Goal: Task Accomplishment & Management: Use online tool/utility

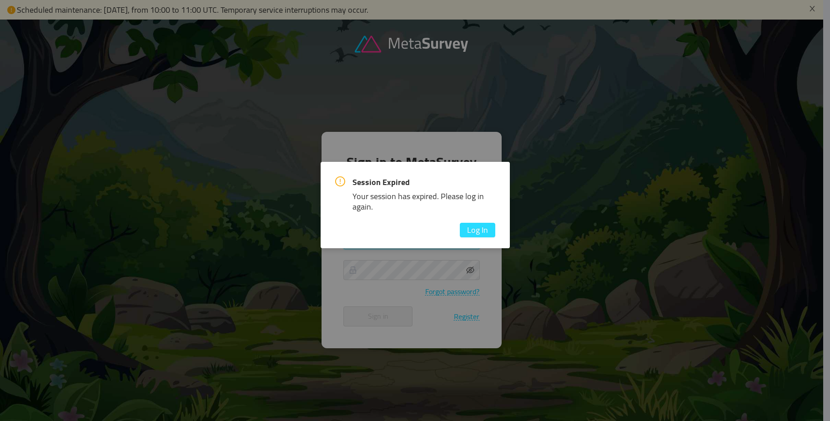
type input "[PERSON_NAME][EMAIL_ADDRESS][DOMAIN_NAME]"
click at [478, 228] on button "Log In" at bounding box center [477, 230] width 35 height 15
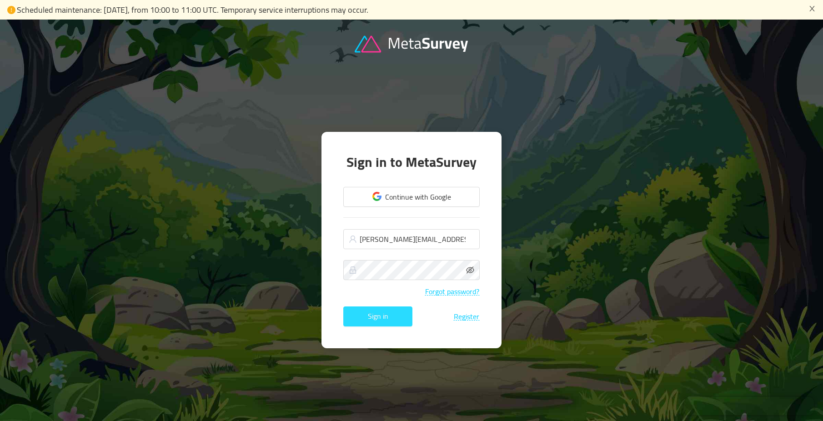
click at [398, 318] on button "Sign in" at bounding box center [377, 317] width 69 height 20
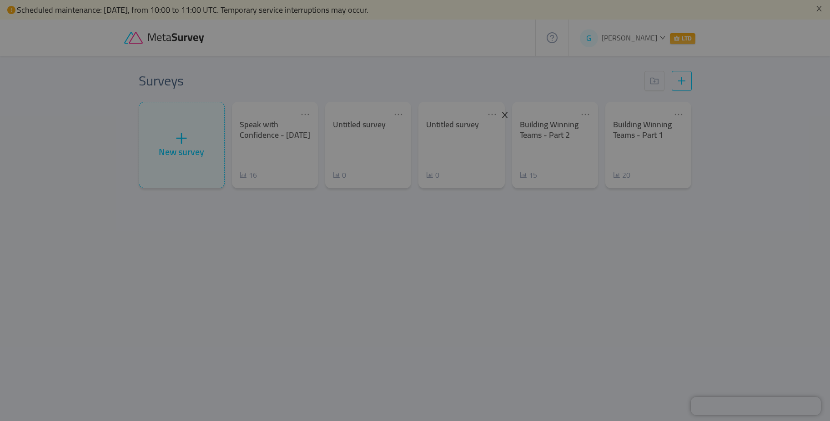
click at [505, 116] on icon "icon: close" at bounding box center [505, 115] width 8 height 8
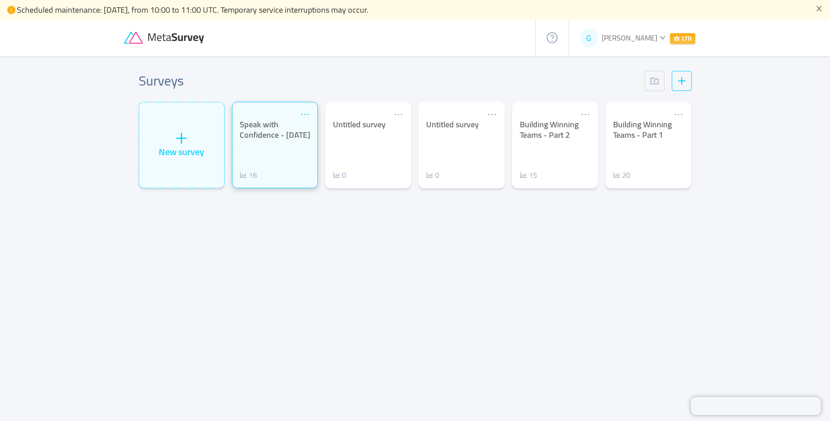
click at [310, 116] on icon "icon: ellipsis" at bounding box center [305, 115] width 10 height 10
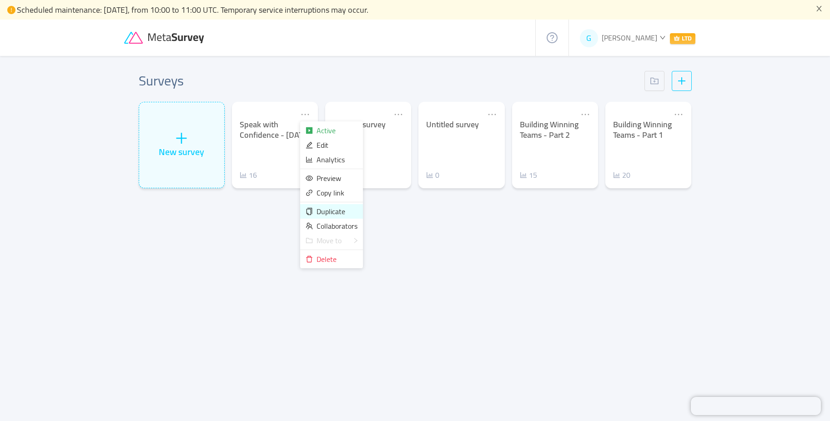
click at [346, 212] on div "Duplicate" at bounding box center [332, 212] width 52 height 10
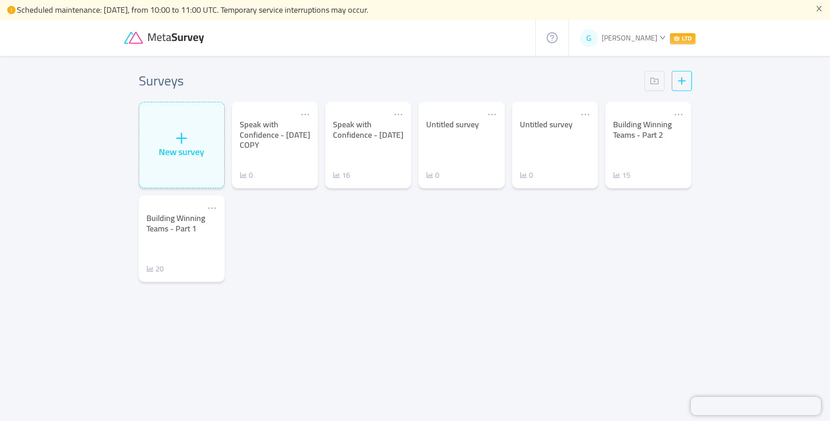
click at [408, 232] on div "New survey Speak with Confidence - [DATE] COPY 0 Speak with Confidence - [DATE]…" at bounding box center [415, 195] width 560 height 187
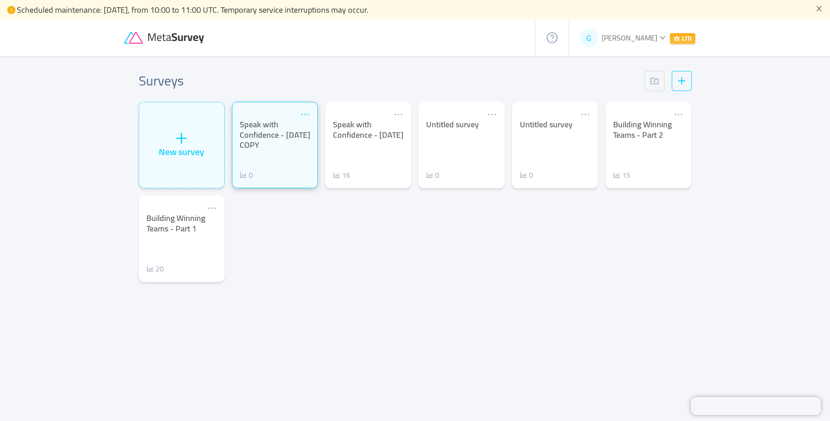
click at [304, 113] on icon "icon: ellipsis" at bounding box center [305, 115] width 10 height 10
click at [272, 123] on div "Speak with Confidence - [DATE] COPY" at bounding box center [275, 135] width 71 height 31
click at [260, 133] on div "Speak with Confidence - [DATE] COPY" at bounding box center [275, 135] width 71 height 31
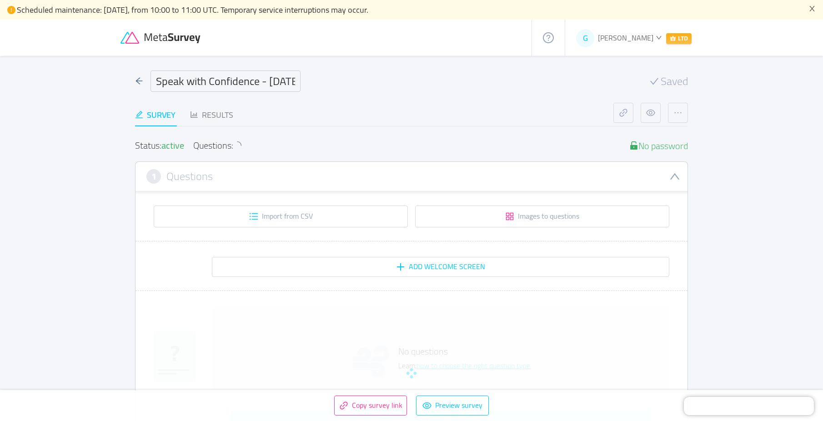
click at [226, 72] on input "Speak with Confidence - [DATE] COPY" at bounding box center [226, 81] width 150 height 21
click at [227, 85] on input "Speak with Confidence - [DATE] COPY" at bounding box center [226, 81] width 150 height 21
click at [246, 86] on input "Speak with Confidence - [DATE] COPY" at bounding box center [226, 81] width 150 height 21
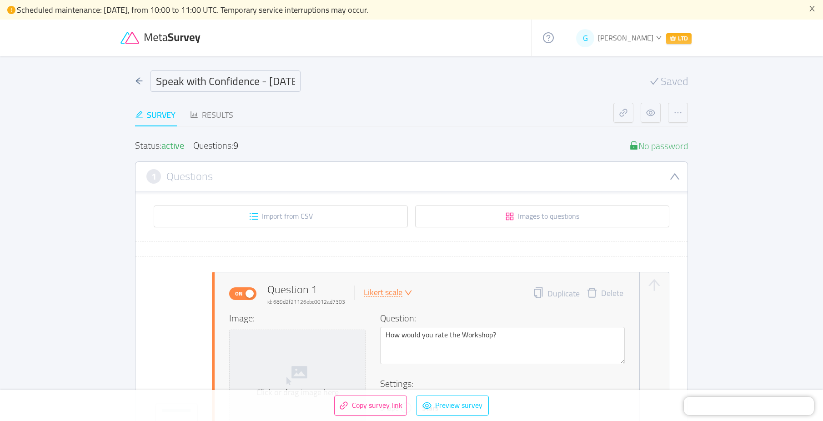
click at [261, 83] on input "Speak with Confidence - [DATE] COPY" at bounding box center [226, 81] width 150 height 21
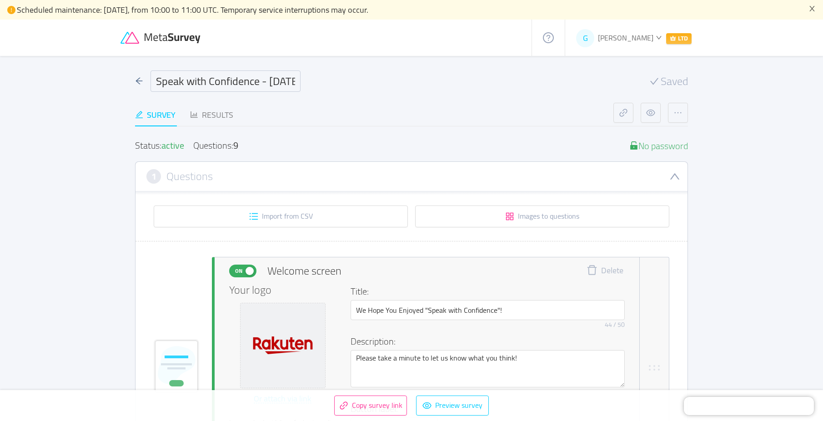
drag, startPoint x: 254, startPoint y: 82, endPoint x: -31, endPoint y: 404, distance: 430.5
click at [0, 404] on html "Scheduled maintenance: [DATE], from 10:00 to 11:00 UTC. Temporary service inter…" at bounding box center [411, 210] width 823 height 421
type input "Present to Persuade - [DATE]"
drag, startPoint x: 496, startPoint y: 311, endPoint x: 429, endPoint y: 313, distance: 67.4
click at [429, 313] on input "We Hope You Enjoyed "Speak with Confidence"!" at bounding box center [488, 310] width 274 height 20
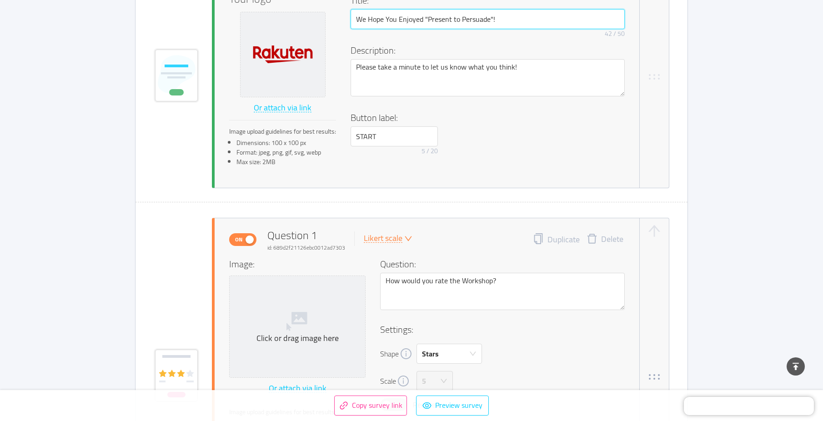
scroll to position [318, 0]
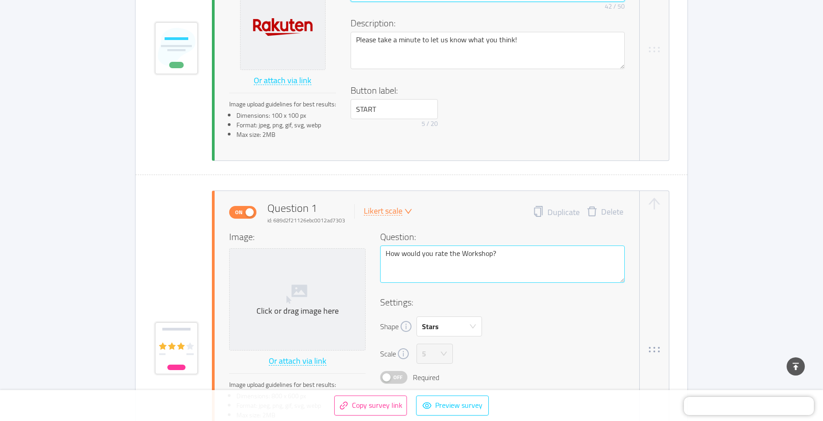
type input "We Hope You Enjoyed "Present to Persuade"!"
click at [473, 254] on textarea "How would you rate the Workshop?" at bounding box center [502, 264] width 245 height 37
type textarea "How would you rate the orkshop?"
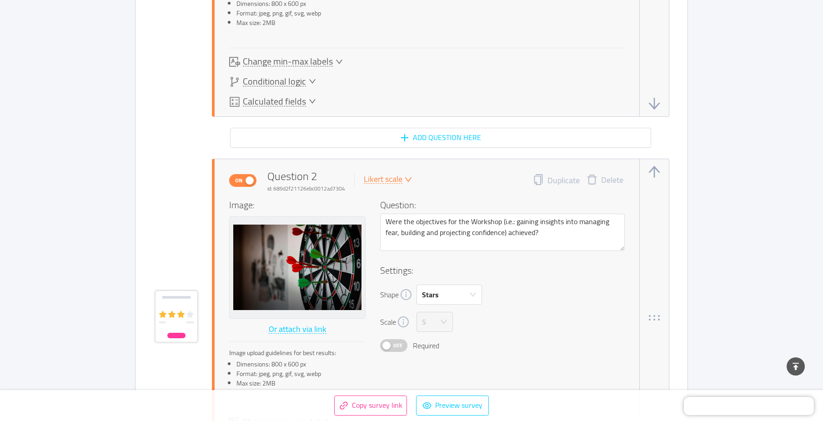
scroll to position [728, 0]
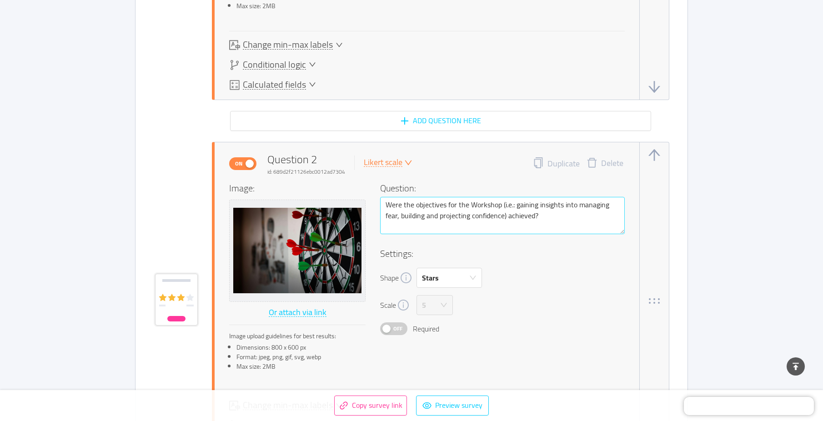
type textarea "How would you rate the workshop?"
click at [426, 205] on textarea "Were the objectives for the Workshop (i.e.: gaining insights into managing fear…" at bounding box center [502, 215] width 245 height 37
click at [531, 209] on textarea "Were the objectives for the Workshop (i.e.: gaining insights into managing fear…" at bounding box center [502, 215] width 245 height 37
click at [492, 207] on textarea "Were the objectives for the Workshop (i.e.: gaining insights into managing fear…" at bounding box center [502, 215] width 245 height 37
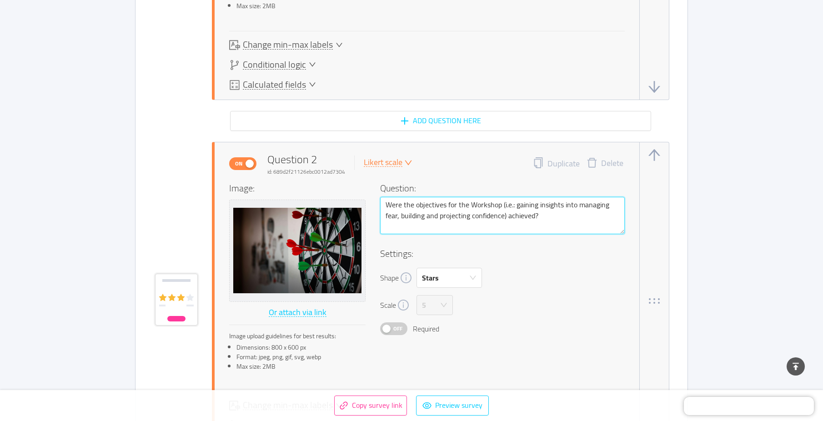
click at [535, 205] on textarea "Were the objectives for the Workshop (i.e.: gaining insights into managing fear…" at bounding box center [502, 215] width 245 height 37
click at [563, 205] on textarea "Were the objectives for the Workshop (i.e.: gaining insights into managing fear…" at bounding box center [502, 215] width 245 height 37
click at [464, 207] on textarea "Were the objectives for the Workshop (i.e.: gaining insights into managing fear…" at bounding box center [502, 215] width 245 height 37
click at [397, 214] on textarea "Were the objectives for the Workshop (i.e.: gaining insights into managing fear…" at bounding box center [502, 215] width 245 height 37
type textarea "Were the objectives for the Workshop (i.e.: gaining insights into managing fea,…"
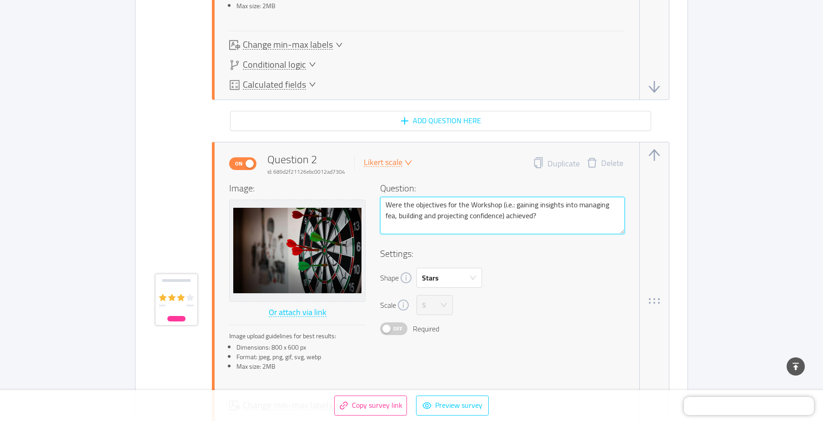
type textarea "Were the objectives for the Workshop (i.e.: gaining insights into managing fe, …"
type textarea "Were the objectives for the Workshop (i.e.: gaining insights into managing f, b…"
type textarea "Were the objectives for the Workshop (i.e.: gaining insights into managing , bu…"
type textarea "Were the objectives for the Workshop (i.e.: gaining insights into managing, bui…"
type textarea "Were the objectives for the Workshop (i.e.: gaining insights into managin, buil…"
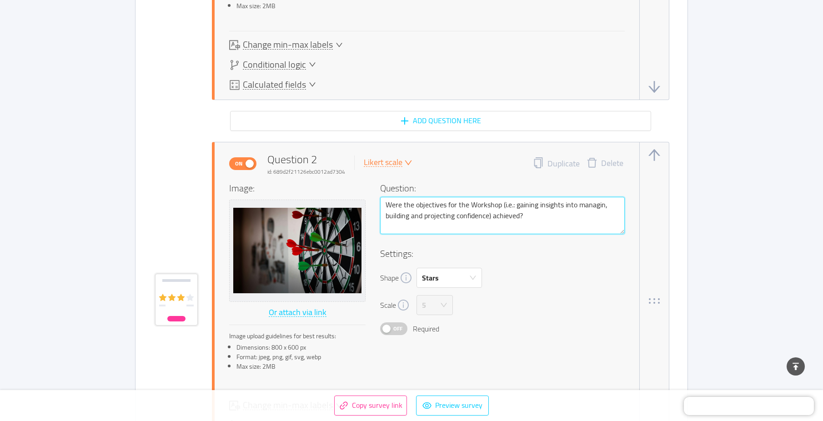
type textarea "Were the objectives for the Workshop (i.e.: gaining insights into managi, build…"
type textarea "Were the objectives for the Workshop (i.e.: gaining insights into manag, buildi…"
type textarea "Were the objectives for the Workshop (i.e.: gaining insights into mana, buildin…"
type textarea "Were the objectives for the Workshop (i.e.: gaining insights into man, building…"
type textarea "Were the objectives for the Workshop (i.e.: gaining insights into ma, building …"
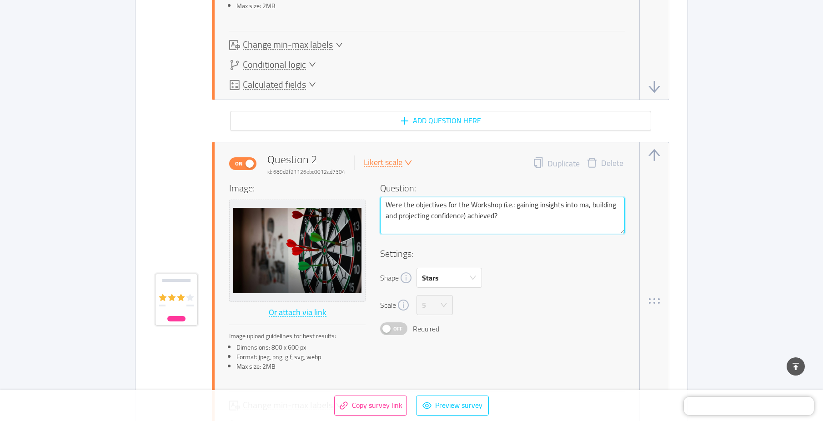
type textarea "Were the objectives for the Workshop (i.e.: gaining insights into m, building a…"
type textarea "Were the objectives for the Workshop (i.e.: gaining insights into , building an…"
type textarea "Were the objectives for the Workshop (i.e.: gaining insights into i, building a…"
type textarea "Were the objectives for the Workshop (i.e.: gaining insights into in, building …"
type textarea "Were the objectives for the Workshop (i.e.: gaining insights into inf, building…"
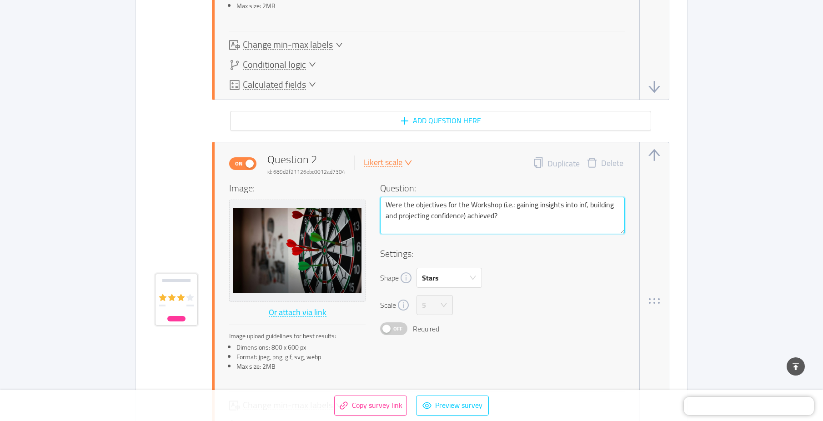
type textarea "Were the objectives for the Workshop (i.e.: gaining insights into infu, buildin…"
type textarea "Were the objectives for the Workshop (i.e.: gaining insights into infue, buildi…"
type textarea "Were the objectives for the Workshop (i.e.: gaining insights into infuel, build…"
type textarea "Were the objectives for the Workshop (i.e.: gaining insights into infue, buildi…"
type textarea "Were the objectives for the Workshop (i.e.: gaining insights into infu, buildin…"
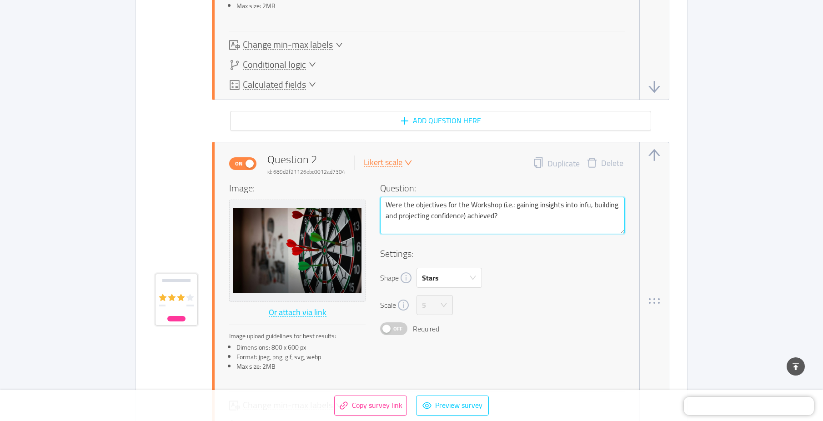
type textarea "Were the objectives for the Workshop (i.e.: gaining insights into inf, building…"
type textarea "Were the objectives for the Workshop (i.e.: gaining insights into infl, buildin…"
type textarea "Were the objectives for the Workshop (i.e.: gaining insights into influ, buildi…"
type textarea "Were the objectives for the Workshop (i.e.: gaining insights into influe, build…"
type textarea "Were the objectives for the Workshop (i.e.: gaining insights into influen, buil…"
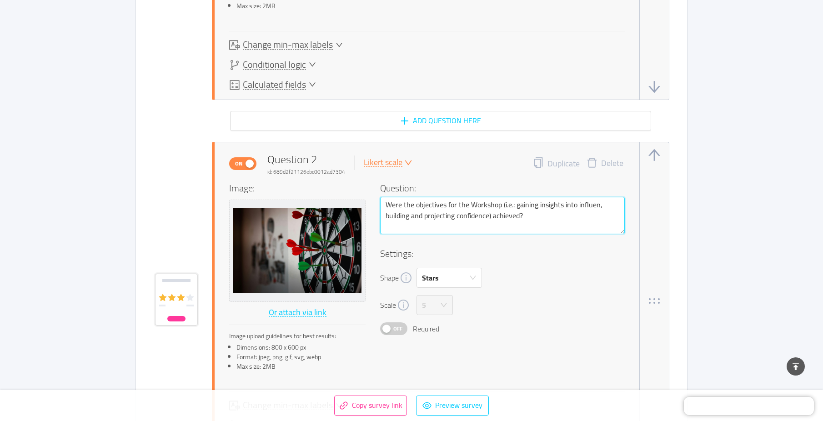
type textarea "Were the objectives for the Workshop (i.e.: gaining insights into influenc, bui…"
type textarea "Were the objectives for the Workshop (i.e.: gaining insights into influence, bu…"
type textarea "Were the objectives for the Workshop (i.e.: gaining insights into influence , b…"
type textarea "Were the objectives for the Workshop (i.e.: gaining insights into influence a, …"
type textarea "Were the objectives for the Workshop (i.e.: gaining insights into influence an,…"
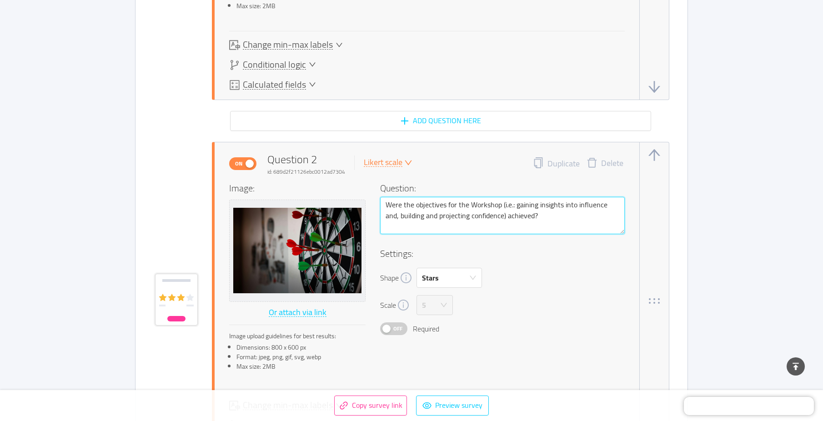
type textarea "Were the objectives for the Workshop (i.e.: gaining insights into influence and…"
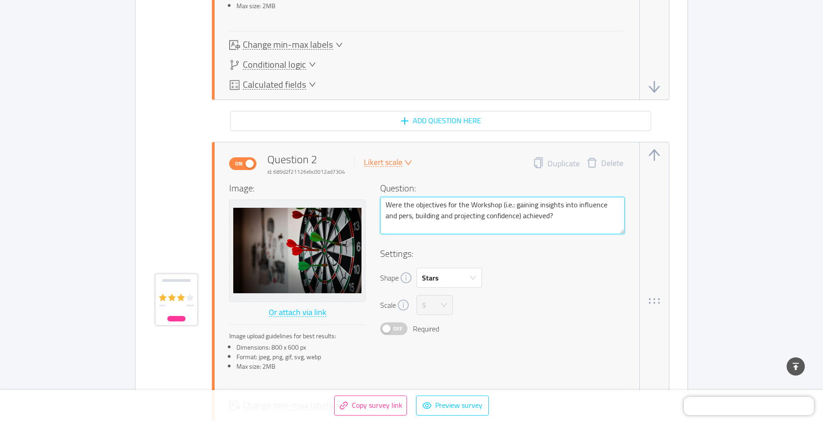
type textarea "Were the objectives for the Workshop (i.e.: gaining insights into influence and…"
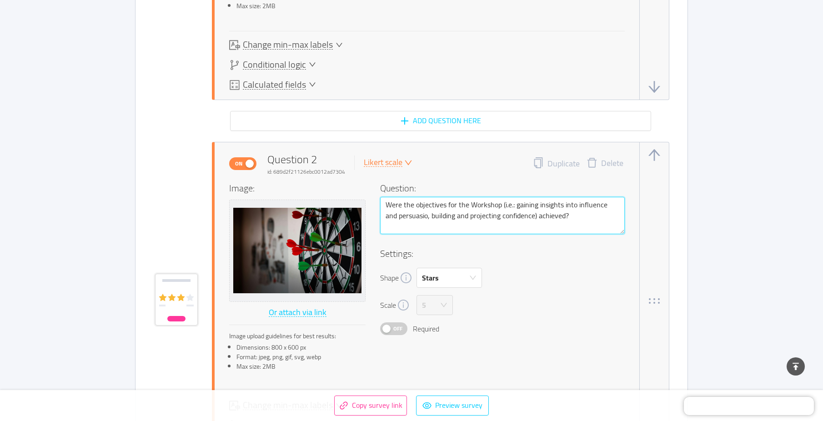
type textarea "Were the objectives for the Workshop (i.e.: gaining insights into influence and…"
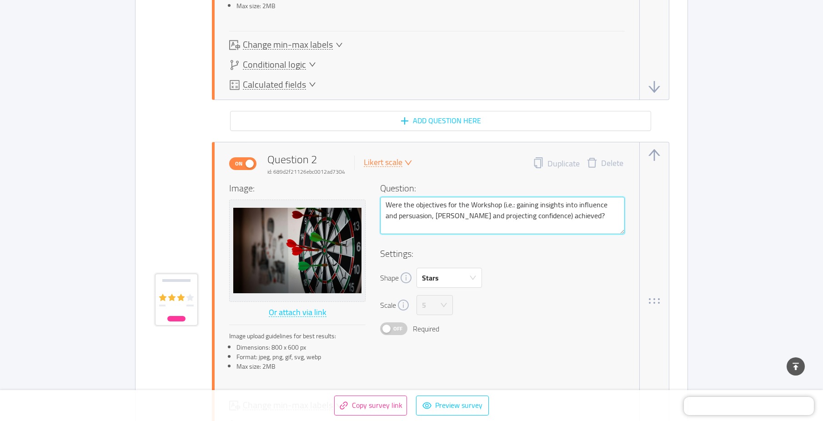
type textarea "Were the objectives for the Workshop (i.e.: gaining insights into influence and…"
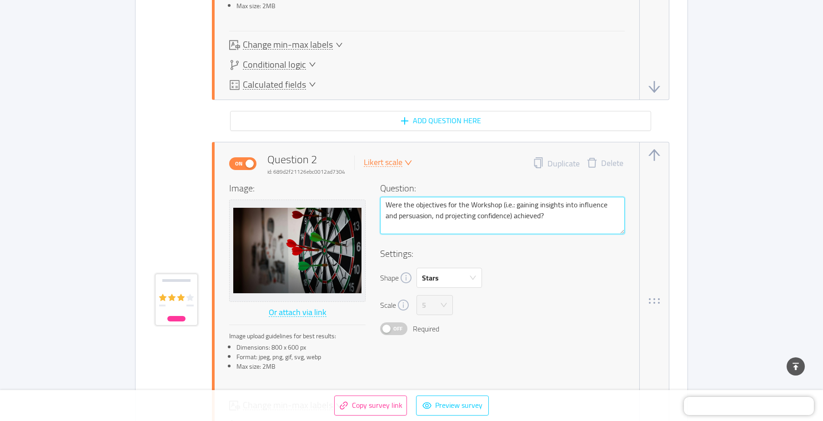
type textarea "Were the objectives for the Workshop (i.e.: gaining insights into influence and…"
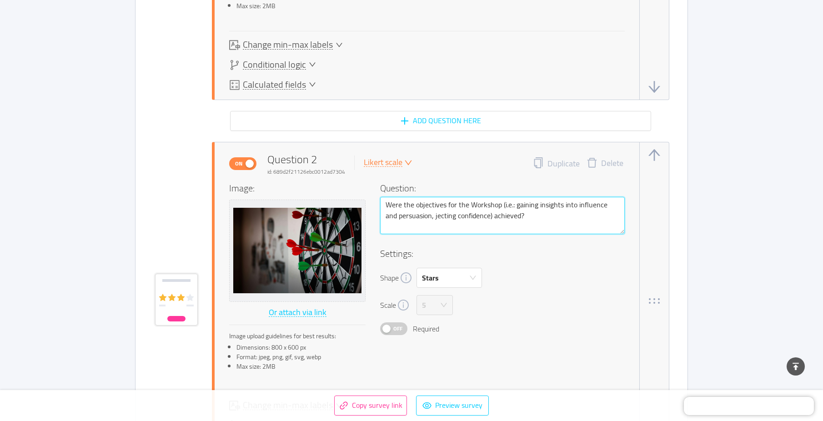
type textarea "Were the objectives for the Workshop (i.e.: gaining insights into influence and…"
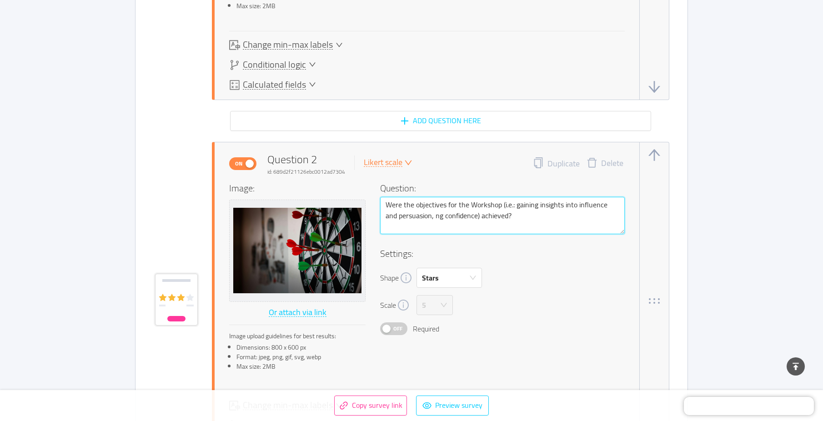
type textarea "Were the objectives for the Workshop (i.e.: gaining insights into influence and…"
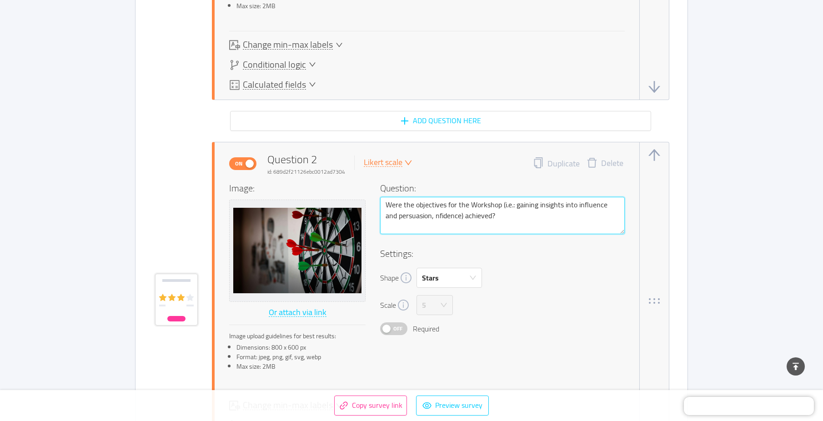
type textarea "Were the objectives for the Workshop (i.e.: gaining insights into influence and…"
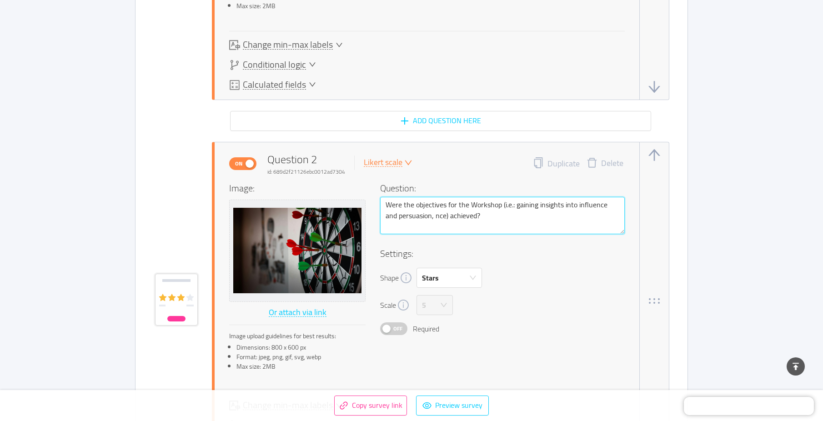
type textarea "Were the objectives for the Workshop (i.e.: gaining insights into influence and…"
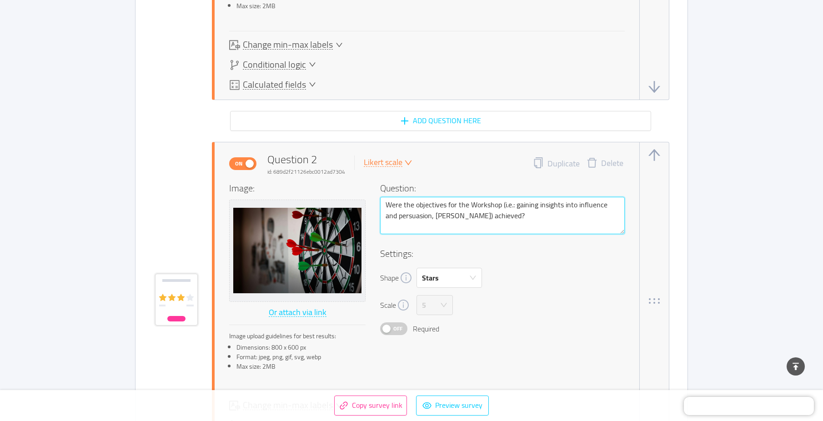
type textarea "Were the objectives for the Workshop (i.e.: gaining insights into influence and…"
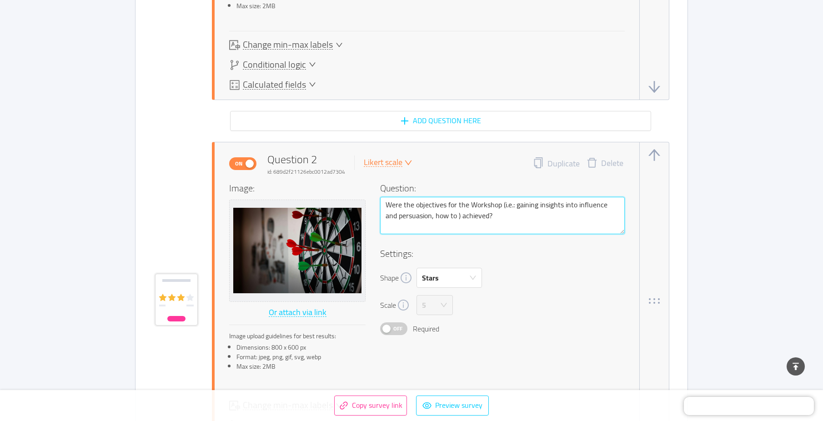
type textarea "Were the objectives for the Workshop (i.e.: gaining insights into influence and…"
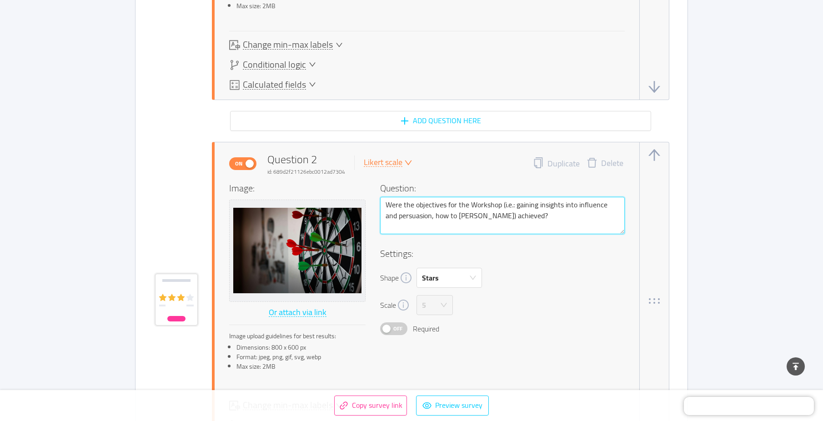
type textarea "Were the objectives for the Workshop (i.e.: gaining insights into influence and…"
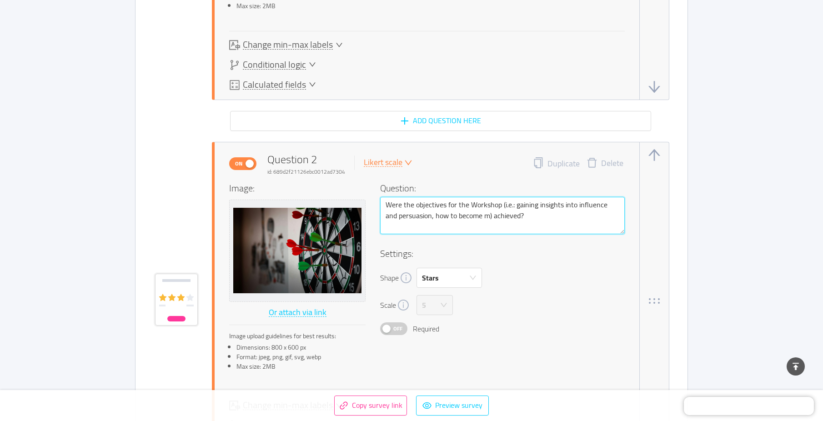
type textarea "Were the objectives for the Workshop (i.e.: gaining insights into influence and…"
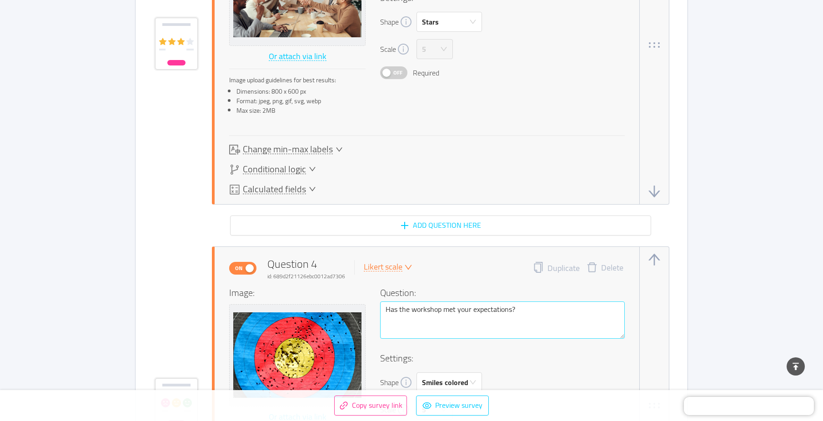
scroll to position [1410, 0]
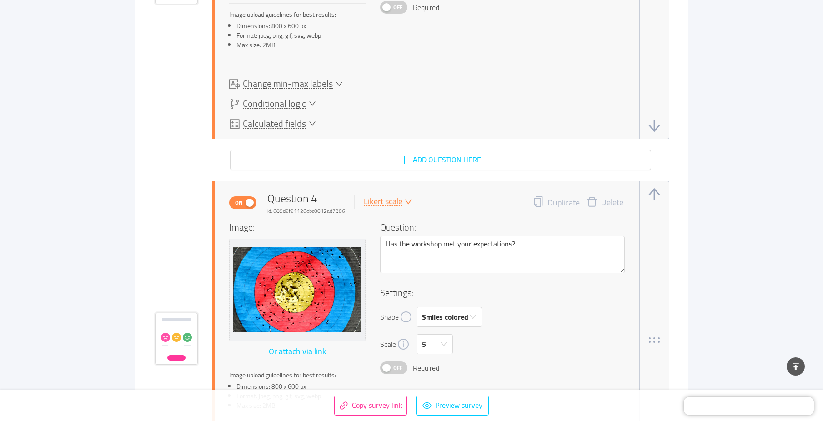
click at [598, 326] on div "Shape Smiles colored" at bounding box center [502, 317] width 245 height 20
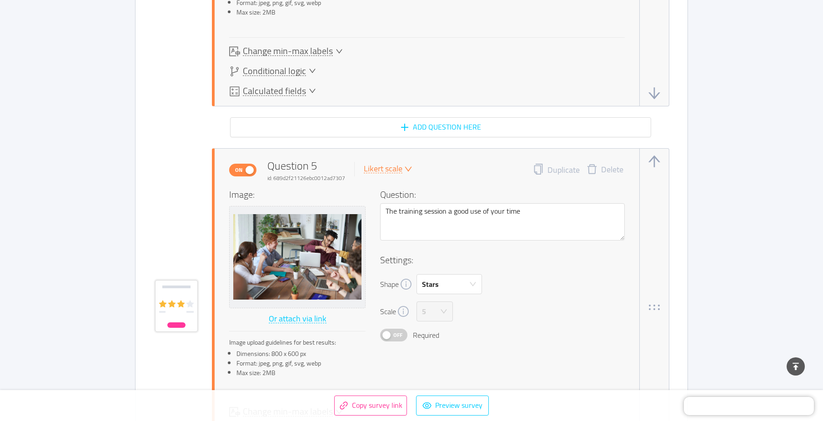
scroll to position [1820, 0]
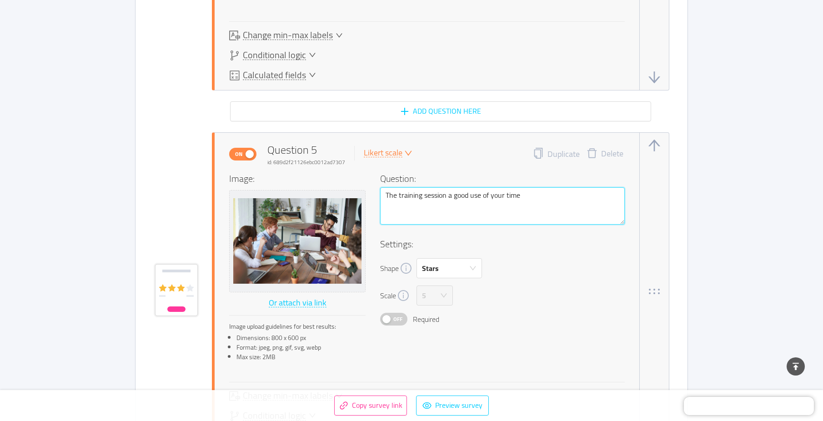
click at [563, 209] on textarea "The training session a good use of your time" at bounding box center [502, 205] width 245 height 37
click at [565, 202] on textarea "The training session a good use of your time" at bounding box center [502, 205] width 245 height 37
click at [566, 194] on textarea "The training session a good use of your time" at bounding box center [502, 205] width 245 height 37
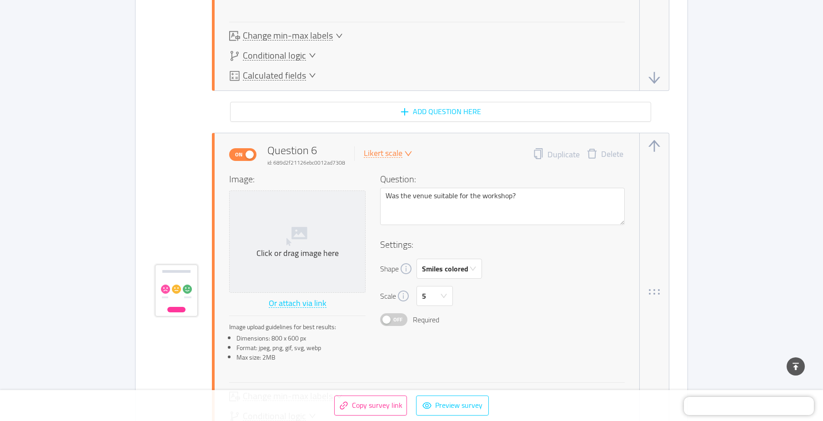
scroll to position [2184, 0]
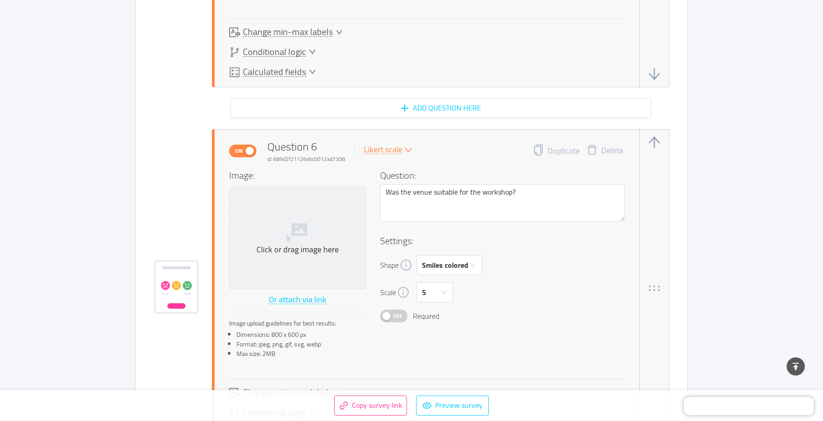
click at [533, 267] on div "Shape Smiles colored" at bounding box center [502, 265] width 245 height 20
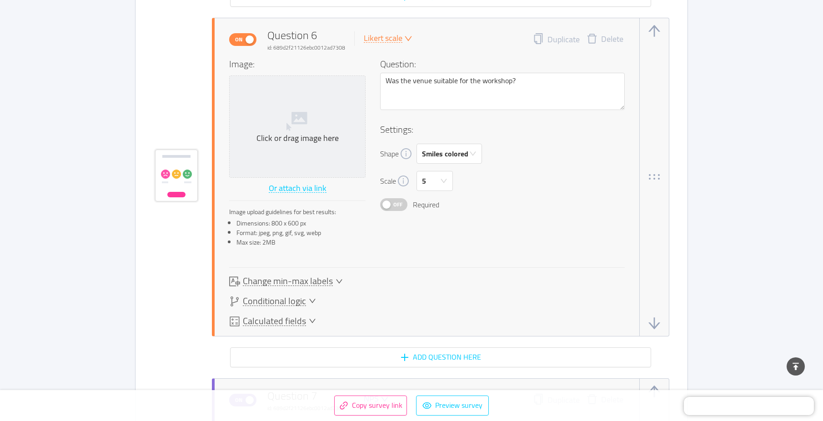
scroll to position [2320, 0]
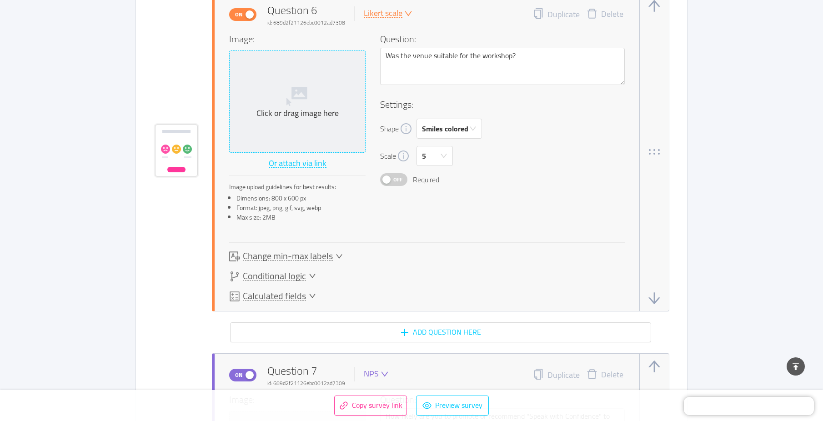
click at [292, 102] on icon at bounding box center [298, 95] width 22 height 22
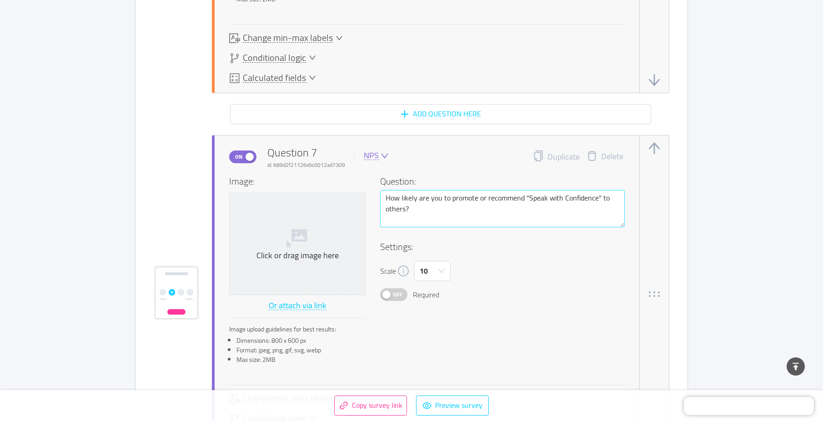
scroll to position [2547, 0]
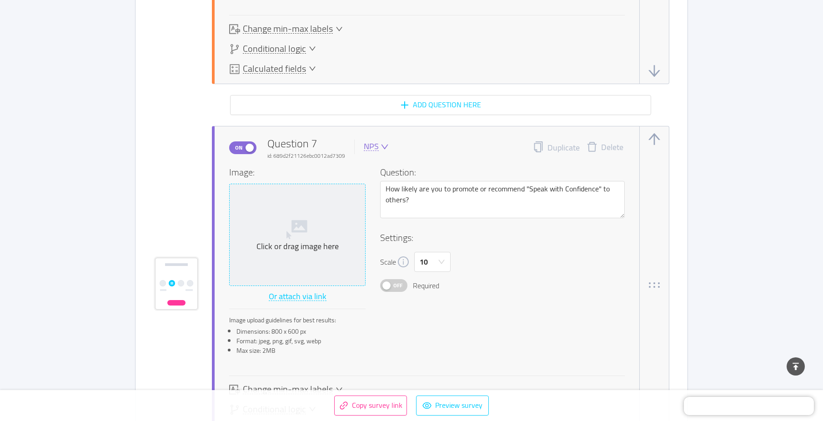
click at [306, 237] on icon at bounding box center [298, 228] width 22 height 22
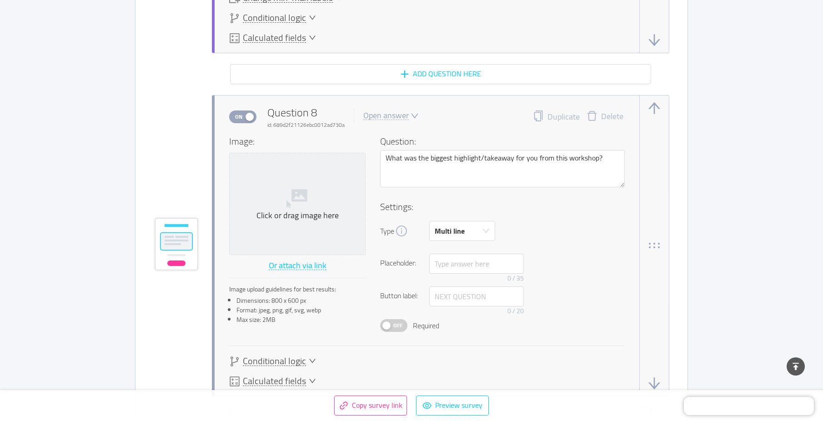
scroll to position [2957, 0]
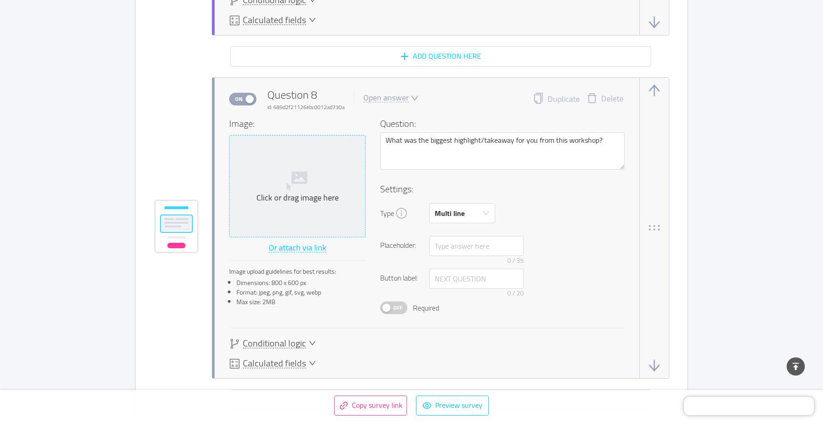
click at [321, 202] on div "Click or drag image here" at bounding box center [297, 198] width 128 height 10
click at [292, 245] on button "Or attach via link" at bounding box center [297, 248] width 59 height 15
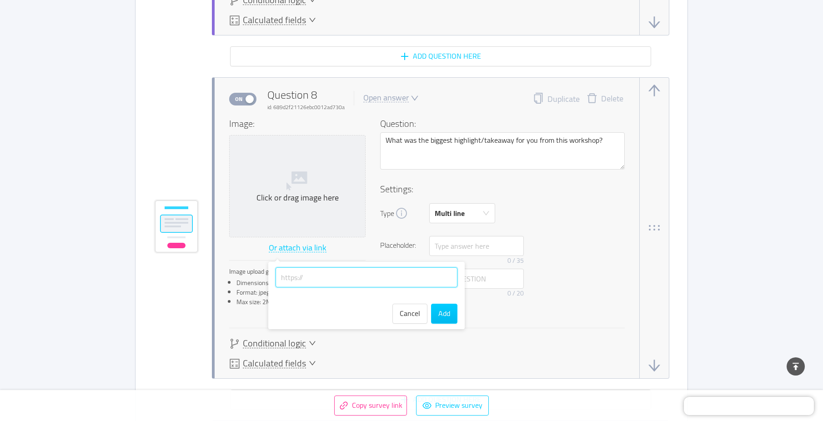
click at [352, 275] on input "text" at bounding box center [367, 277] width 182 height 20
paste input "[URL][DOMAIN_NAME]"
click at [445, 318] on button "Add" at bounding box center [444, 314] width 26 height 20
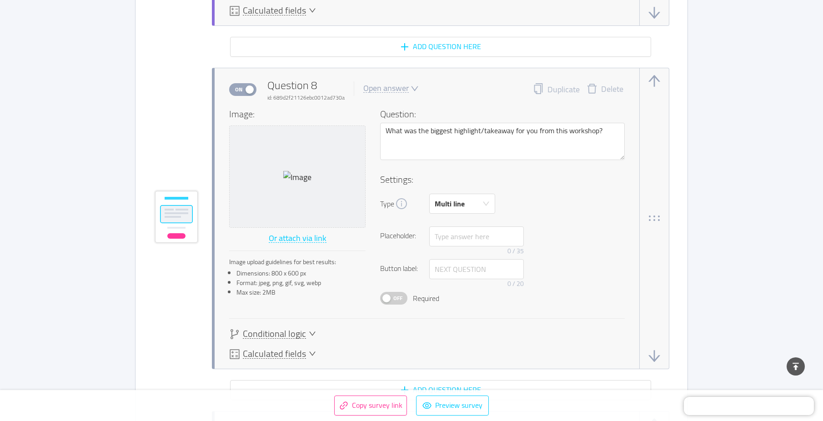
scroll to position [2957, 0]
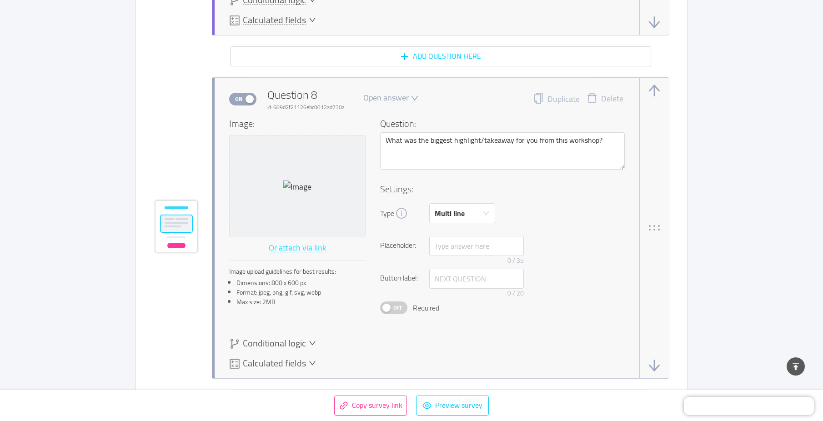
drag, startPoint x: 298, startPoint y: 248, endPoint x: 306, endPoint y: 257, distance: 12.2
click at [298, 248] on button "Or attach via link" at bounding box center [297, 248] width 59 height 15
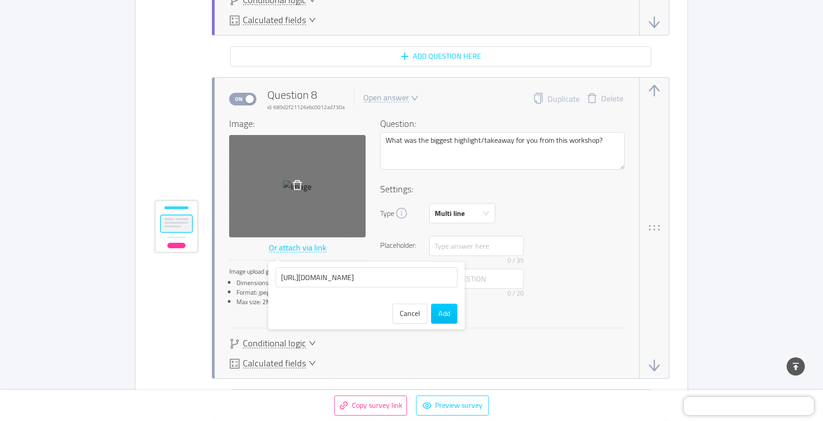
click at [338, 195] on div at bounding box center [297, 186] width 136 height 102
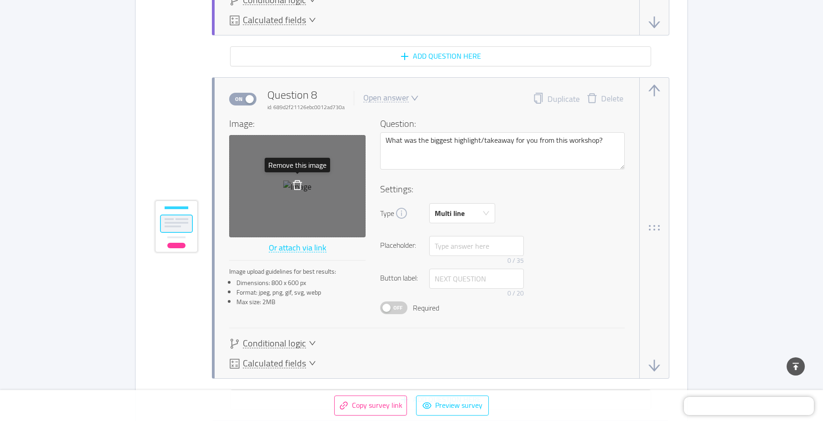
click at [295, 187] on icon "icon: delete" at bounding box center [297, 185] width 11 height 11
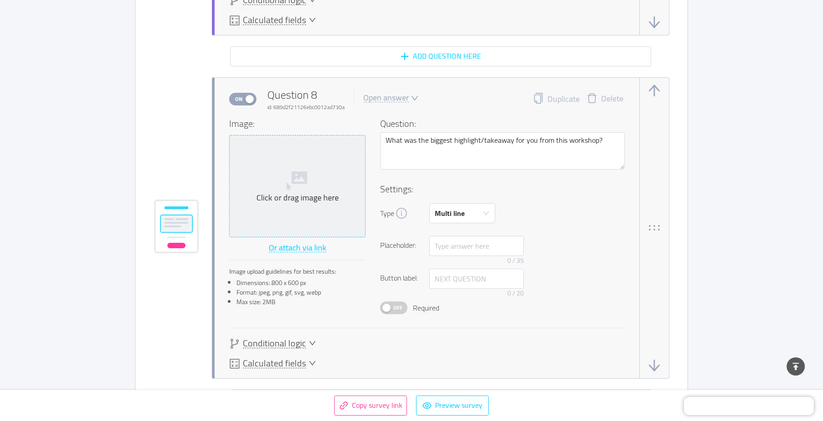
click at [296, 182] on icon at bounding box center [299, 177] width 15 height 12
click at [302, 249] on button "Or attach via link" at bounding box center [297, 248] width 59 height 15
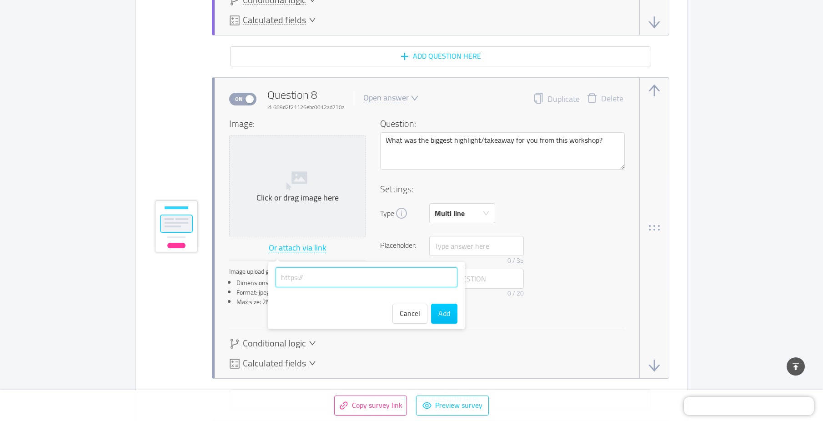
click at [356, 277] on input "text" at bounding box center [367, 277] width 182 height 20
paste input "[URL][DOMAIN_NAME]"
click at [452, 316] on button "Add" at bounding box center [444, 314] width 26 height 20
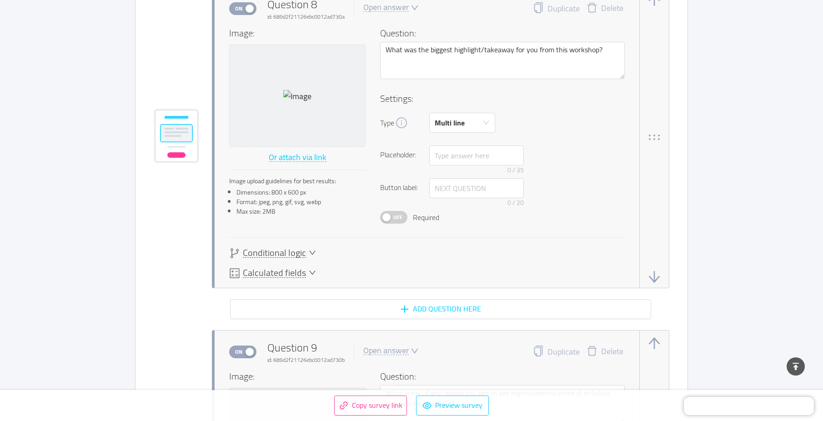
scroll to position [3048, 0]
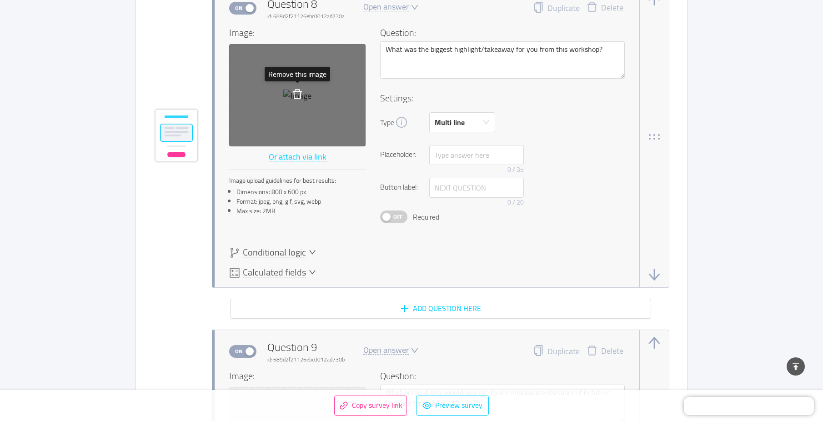
click at [300, 96] on icon "icon: delete" at bounding box center [297, 94] width 11 height 11
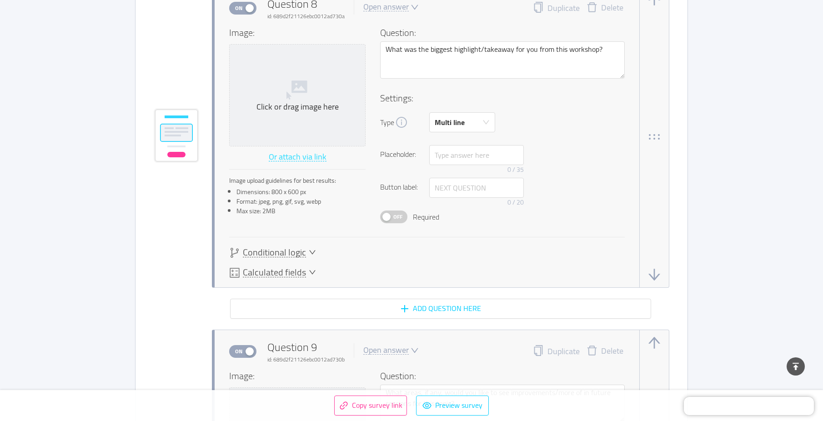
click at [299, 156] on button "Or attach via link" at bounding box center [297, 157] width 59 height 15
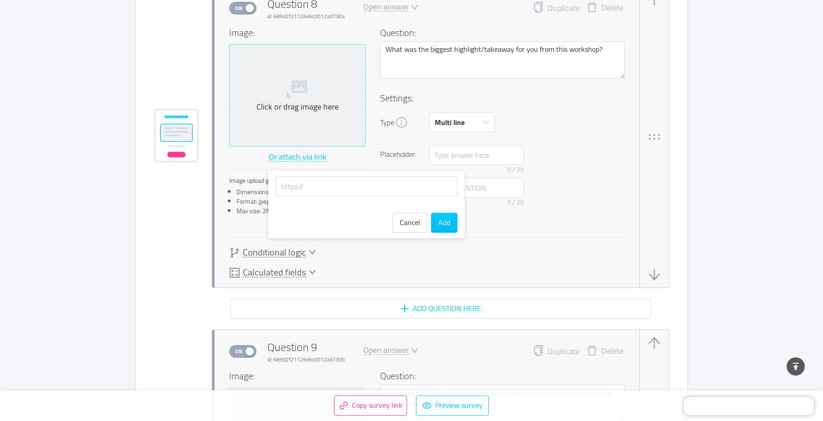
click at [299, 90] on icon at bounding box center [298, 89] width 22 height 22
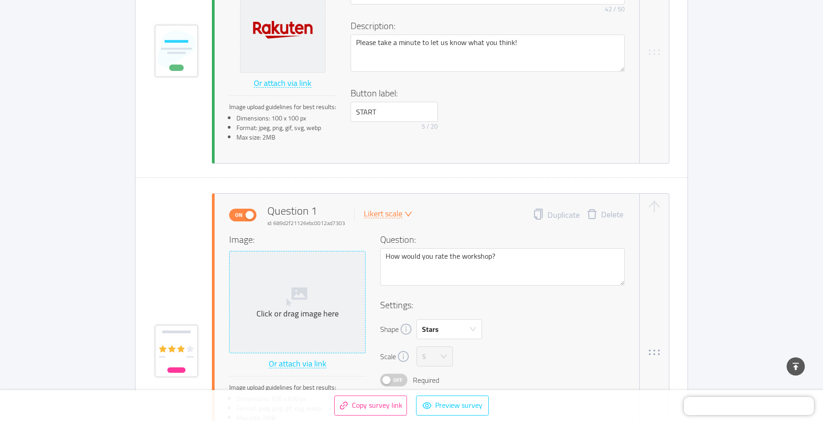
scroll to position [364, 0]
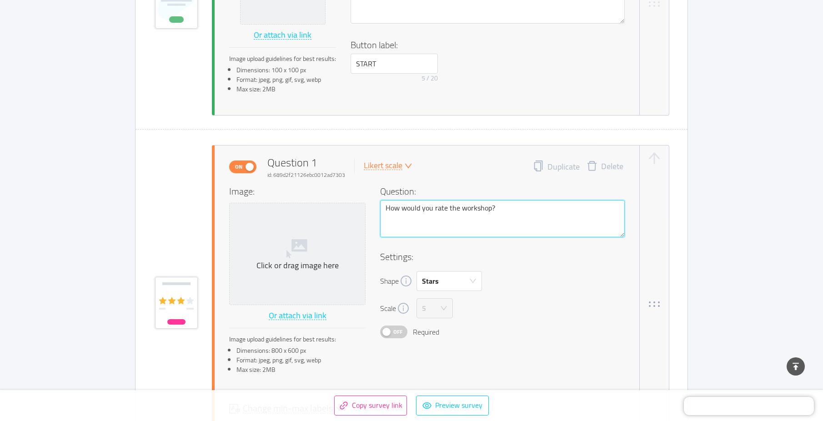
click at [453, 209] on textarea "How would you rate the workshop?" at bounding box center [502, 218] width 245 height 37
click at [473, 209] on textarea "How would you rate the workshop?" at bounding box center [502, 218] width 245 height 37
click at [454, 212] on textarea "How would you rate the workshop?" at bounding box center [502, 218] width 245 height 37
click at [433, 203] on textarea "How would you rate the workshop?" at bounding box center [502, 218] width 245 height 37
click at [477, 212] on textarea "How would you rate the workshop?" at bounding box center [502, 218] width 245 height 37
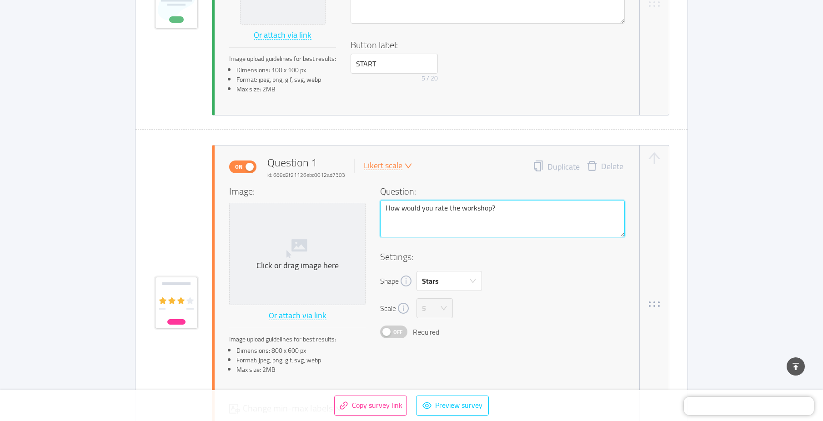
click at [489, 208] on textarea "How would you rate the workshop?" at bounding box center [502, 218] width 245 height 37
click at [540, 210] on textarea "How would you rate the workshop (5 being the excellent, and 1 being p?" at bounding box center [502, 218] width 245 height 37
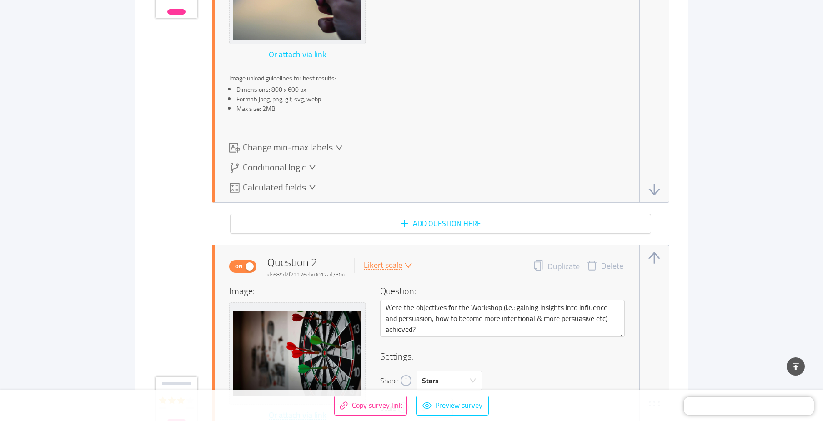
scroll to position [819, 0]
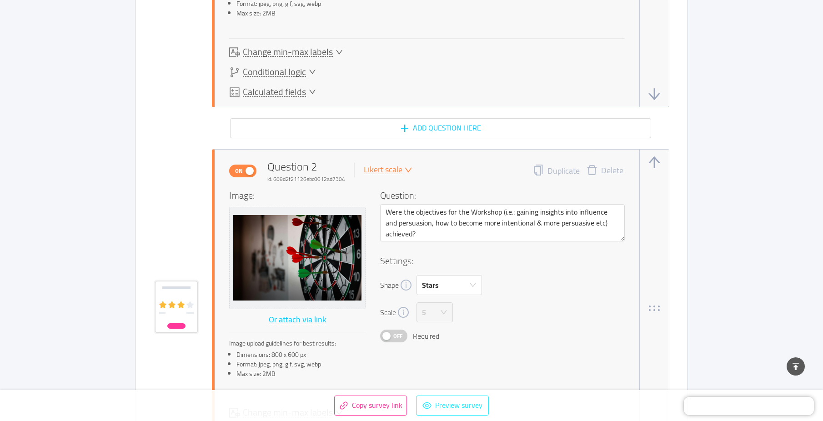
click at [464, 406] on button "Preview survey" at bounding box center [452, 406] width 73 height 20
click at [375, 408] on button "Copy survey link" at bounding box center [370, 406] width 73 height 20
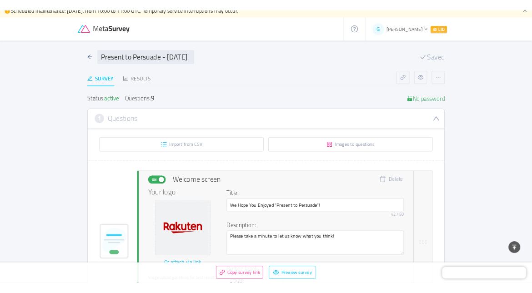
scroll to position [0, 0]
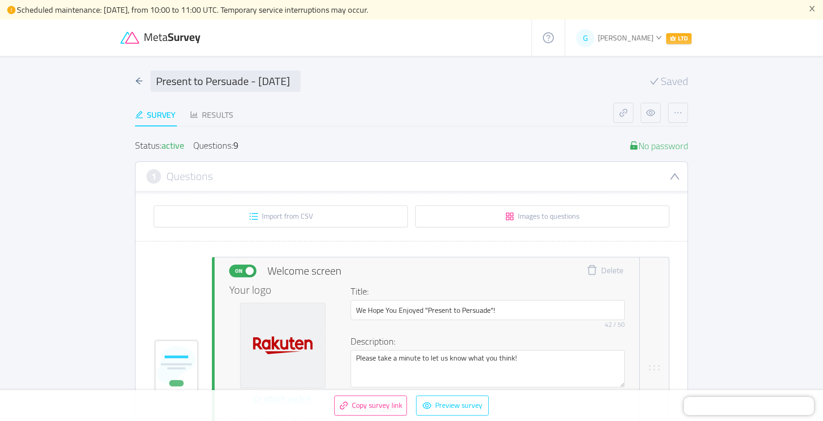
drag, startPoint x: 463, startPoint y: 109, endPoint x: 456, endPoint y: 112, distance: 7.5
click at [463, 109] on div "Survey Results" at bounding box center [374, 115] width 479 height 24
click at [389, 406] on button "Copy survey link" at bounding box center [370, 406] width 73 height 20
drag, startPoint x: 421, startPoint y: 413, endPoint x: 422, endPoint y: 444, distance: 30.9
click at [422, 421] on html "Scheduled maintenance: [DATE], from 10:00 to 11:00 UTC. Temporary service inter…" at bounding box center [411, 210] width 823 height 421
